Goal: Transaction & Acquisition: Purchase product/service

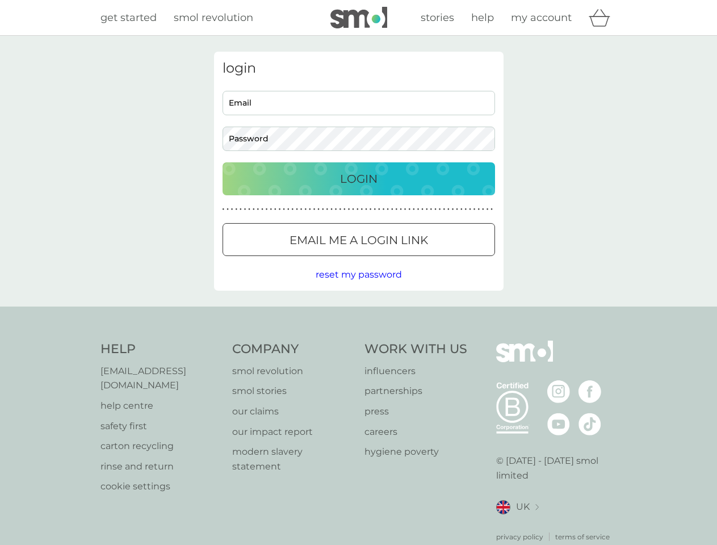
click at [603, 18] on icon "basket" at bounding box center [600, 18] width 22 height 18
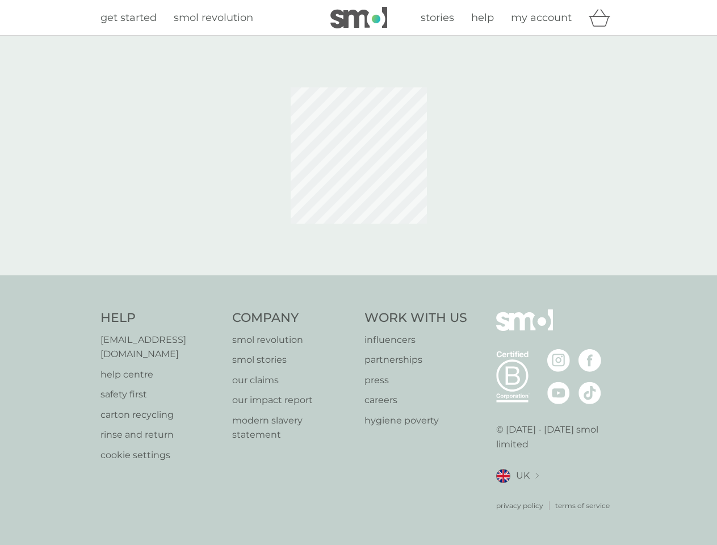
click at [358, 275] on div at bounding box center [358, 156] width 717 height 240
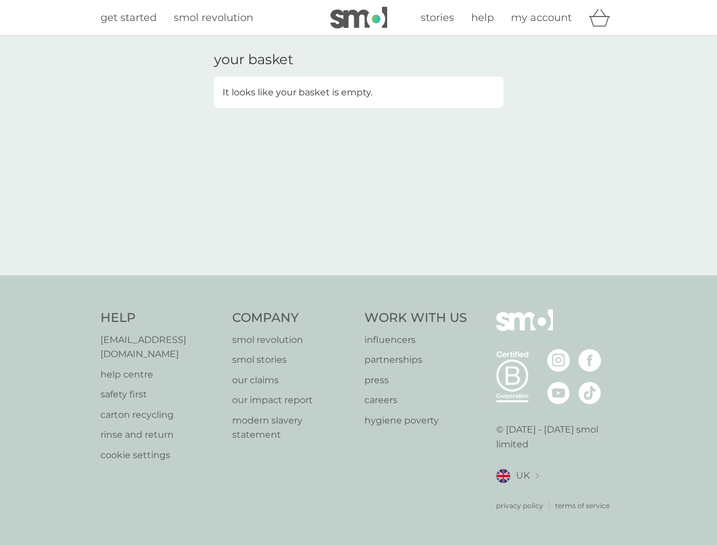
click at [517, 493] on div "privacy policy terms of service" at bounding box center [556, 497] width 121 height 28
